Goal: Book appointment/travel/reservation

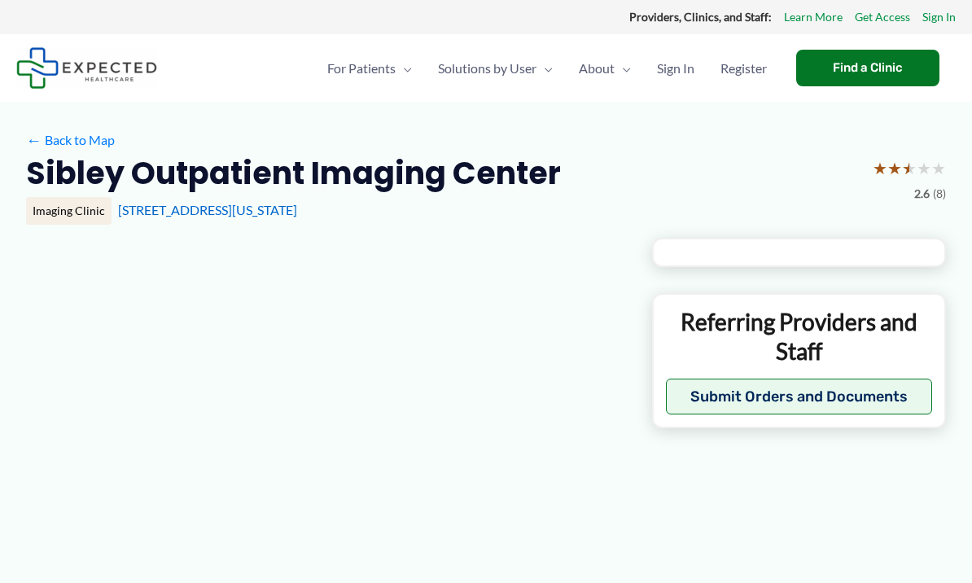
type input "**********"
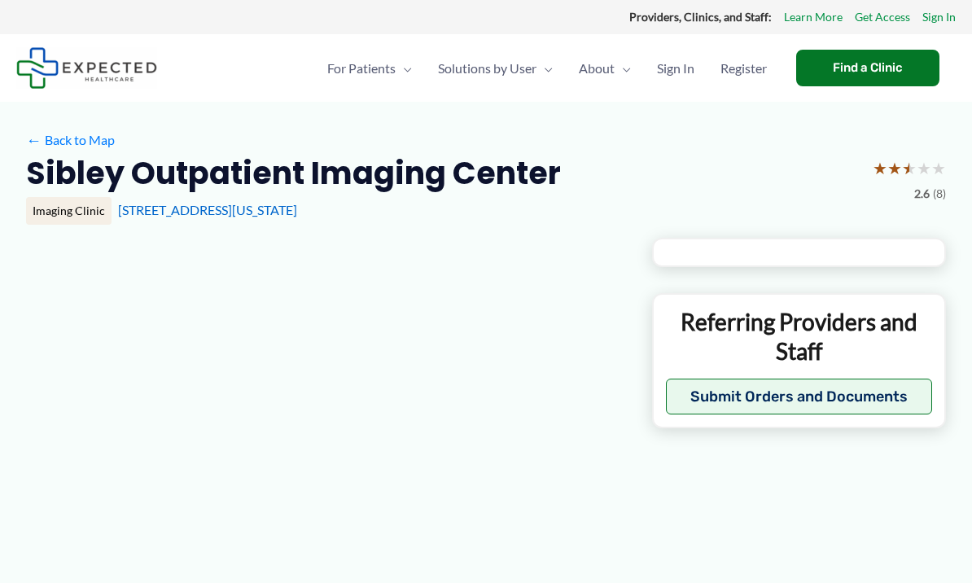
type input "**********"
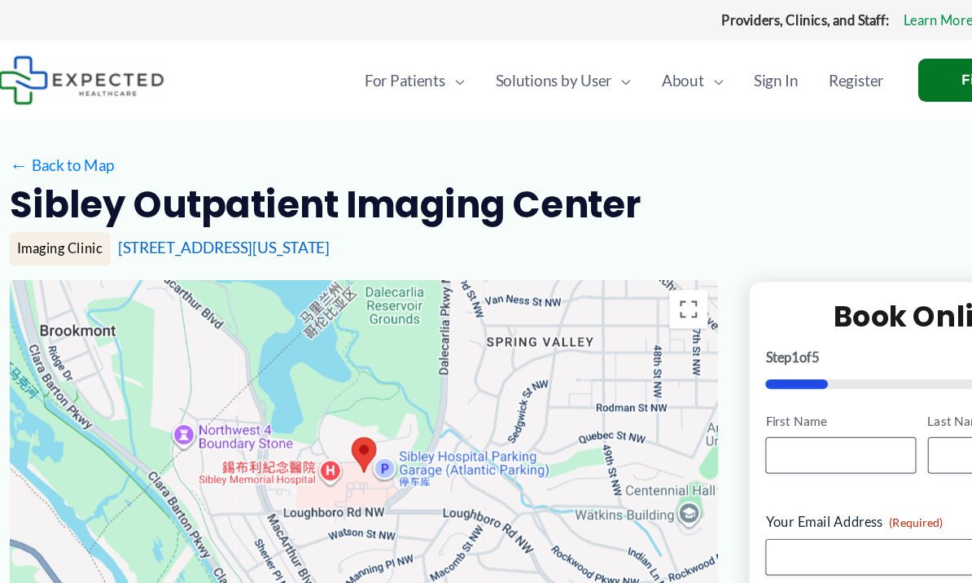
click at [705, 167] on div "Sibley Outpatient Imaging Center ★ ★ ★ ★ ★ 2.6 (8)" at bounding box center [486, 178] width 920 height 51
click at [55, 213] on div "Imaging Clinic" at bounding box center [68, 211] width 85 height 28
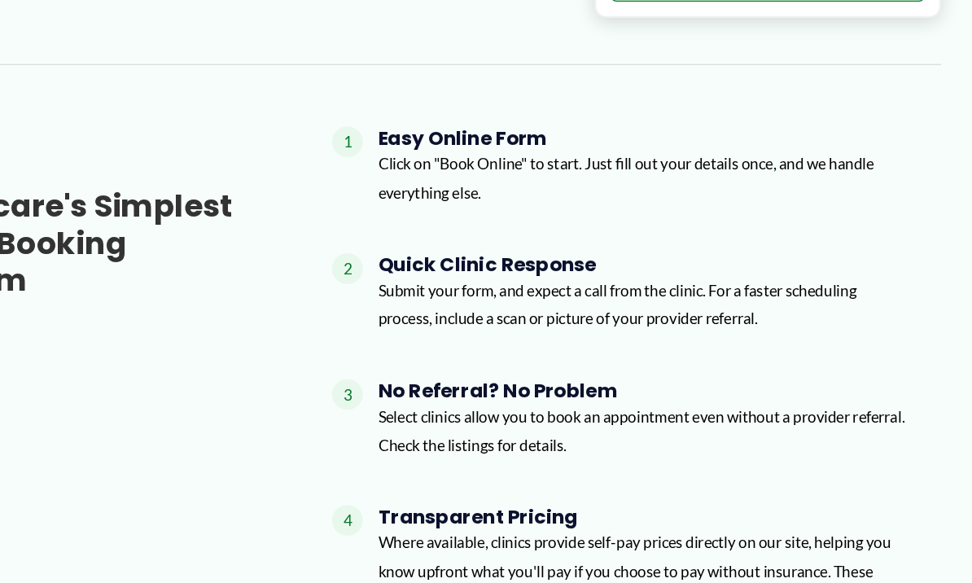
scroll to position [913, 0]
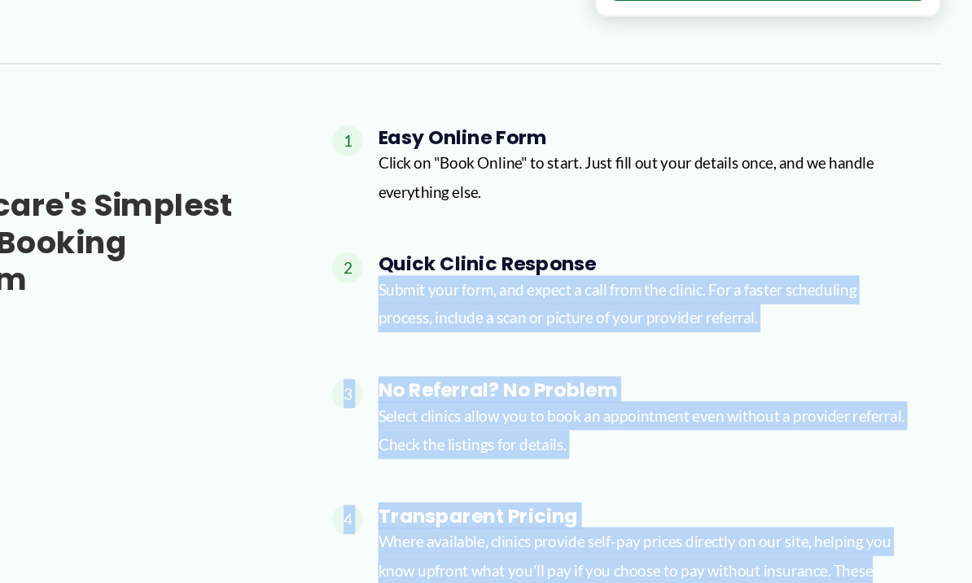
click at [759, 167] on p "Click on "Book Online" to start. Just fill out your details once, and we handle…" at bounding box center [694, 191] width 451 height 48
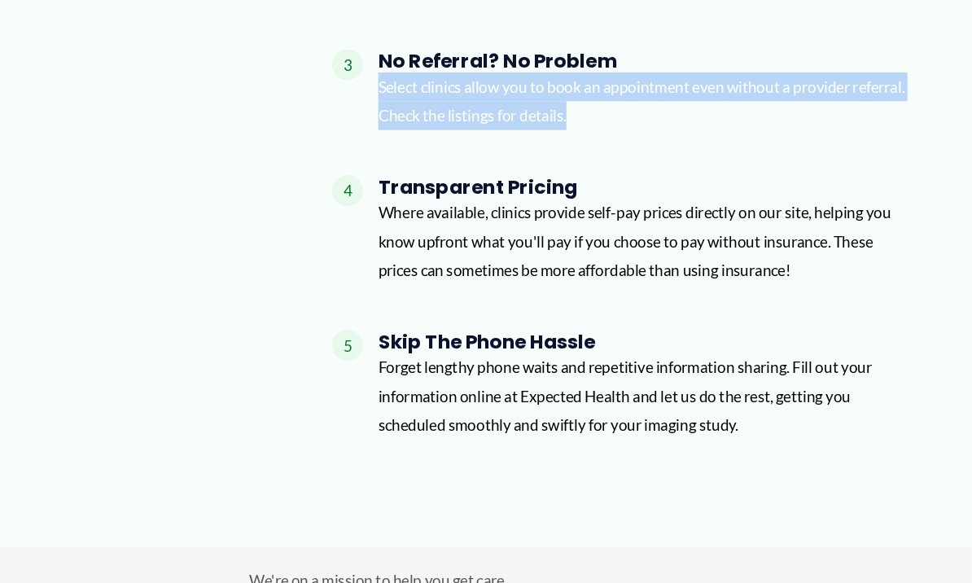
scroll to position [1194, 0]
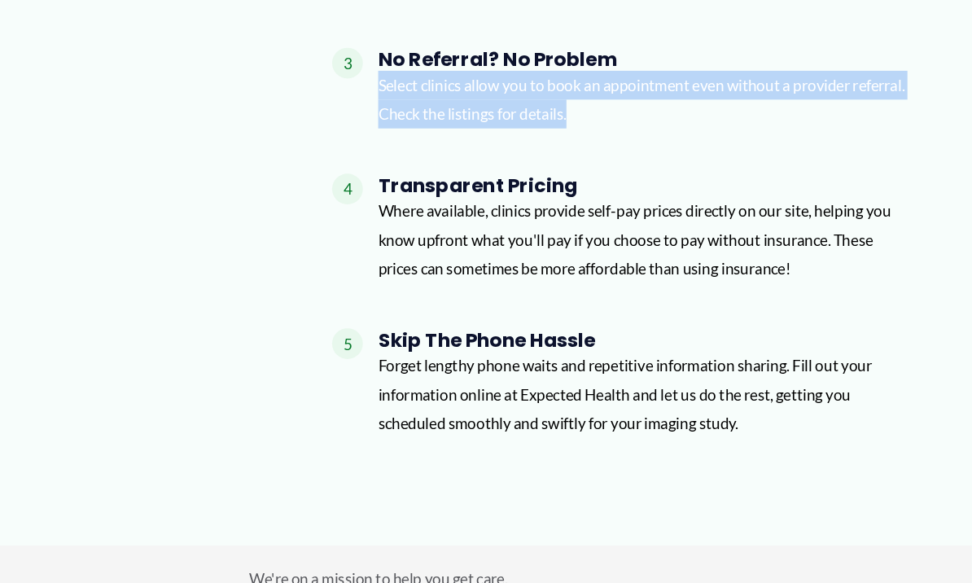
click at [751, 319] on h4 "Skip the Phone Hassle" at bounding box center [694, 329] width 451 height 20
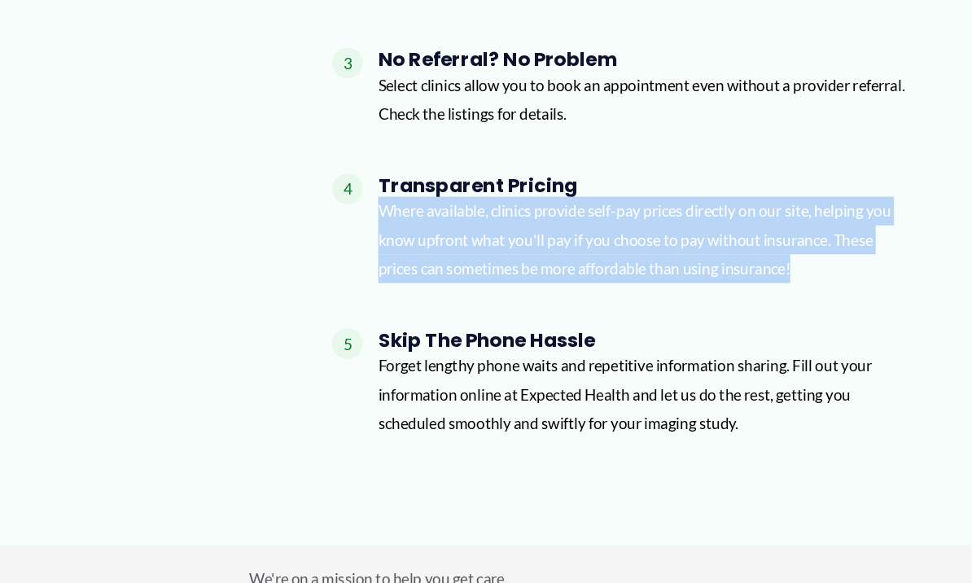
click at [795, 260] on div "Healthcare's simplest online booking platform Learn More → 1 Easy Online Form C…" at bounding box center [486, 145] width 920 height 557
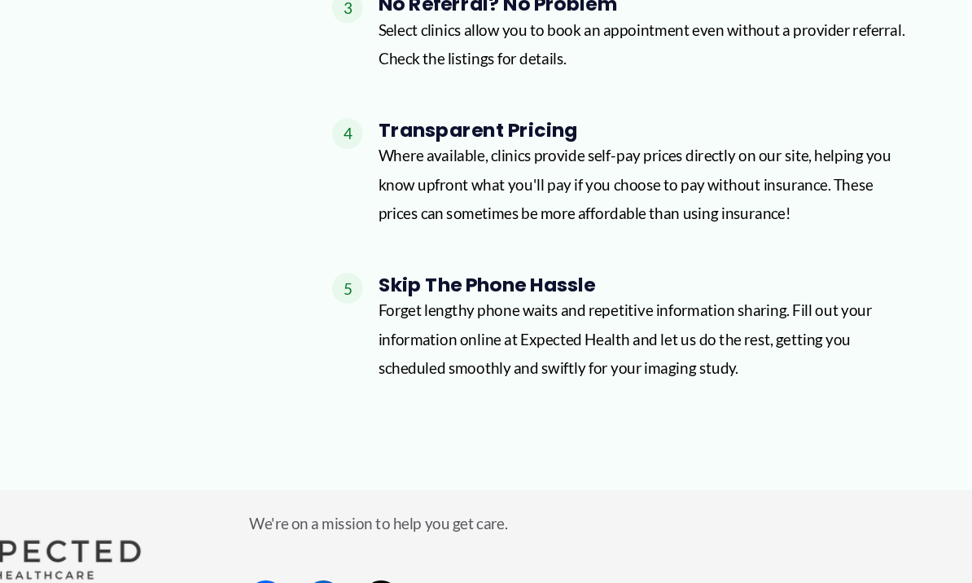
scroll to position [1240, 0]
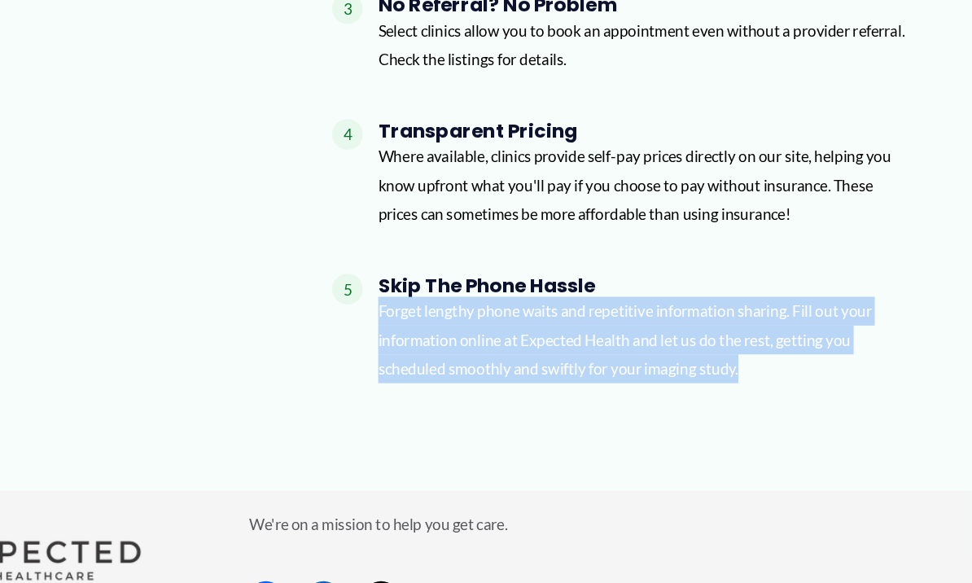
click at [761, 273] on h4 "Skip the Phone Hassle" at bounding box center [694, 283] width 451 height 20
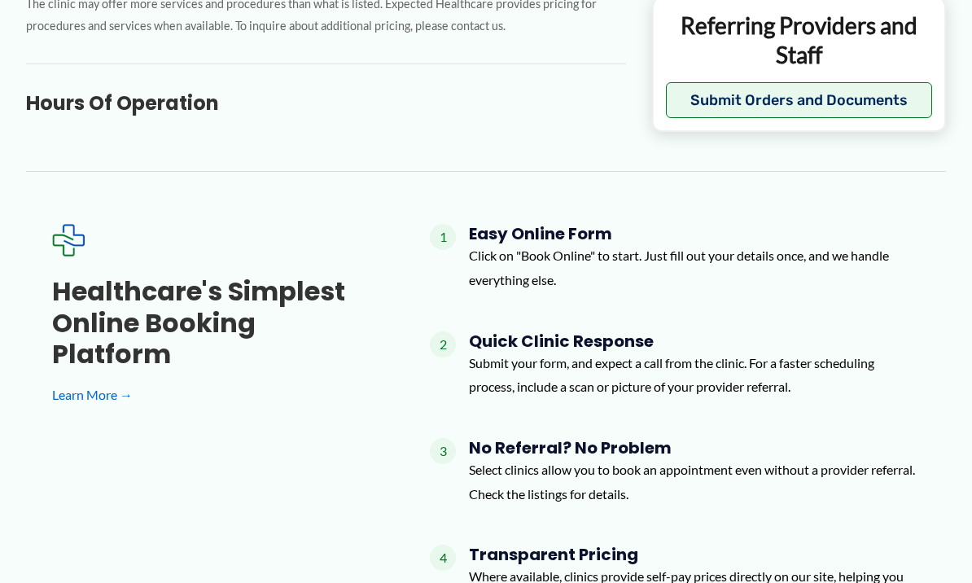
scroll to position [836, 0]
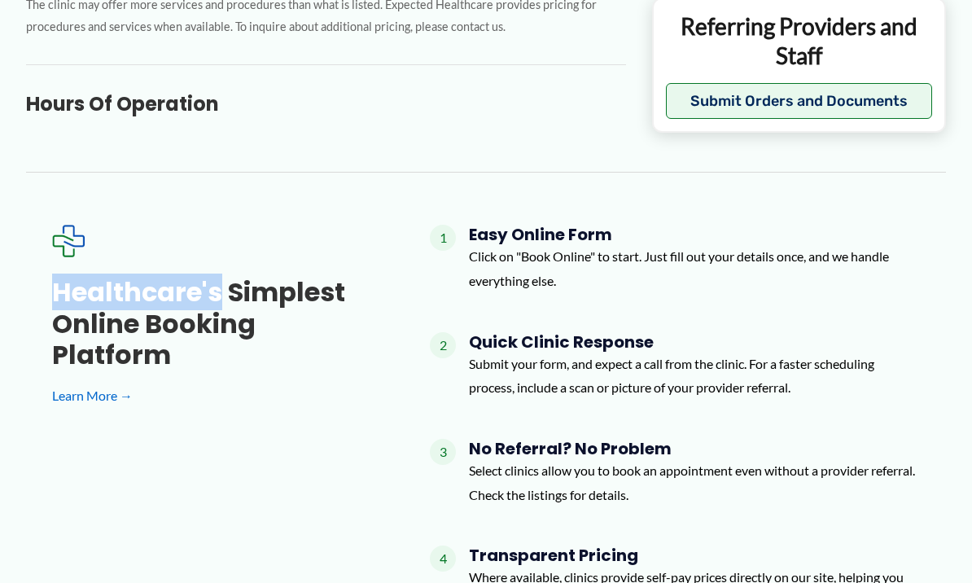
click at [191, 387] on div "Healthcare's simplest online booking platform Learn More → 1 Easy Online Form C…" at bounding box center [486, 503] width 868 height 557
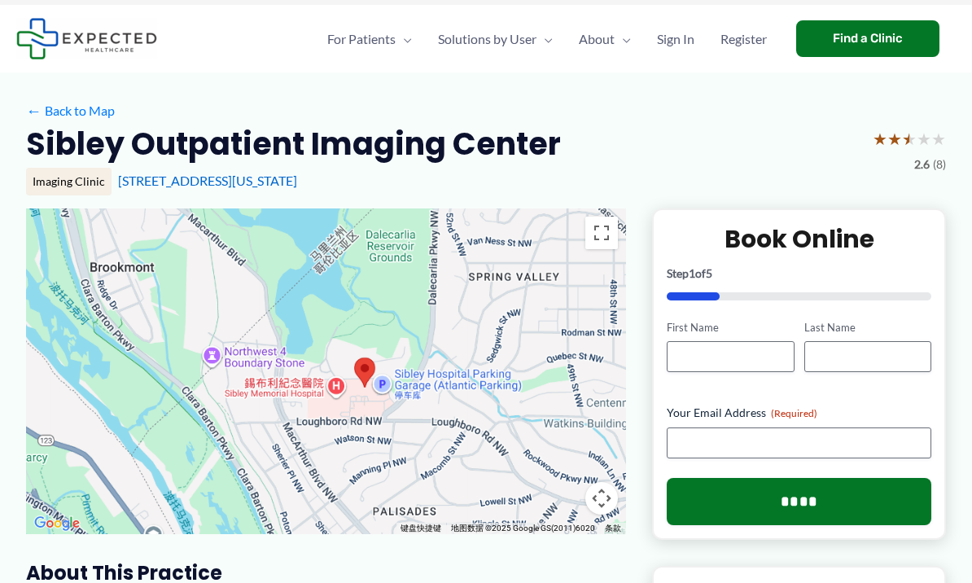
scroll to position [0, 0]
